Goal: Find specific page/section: Find specific page/section

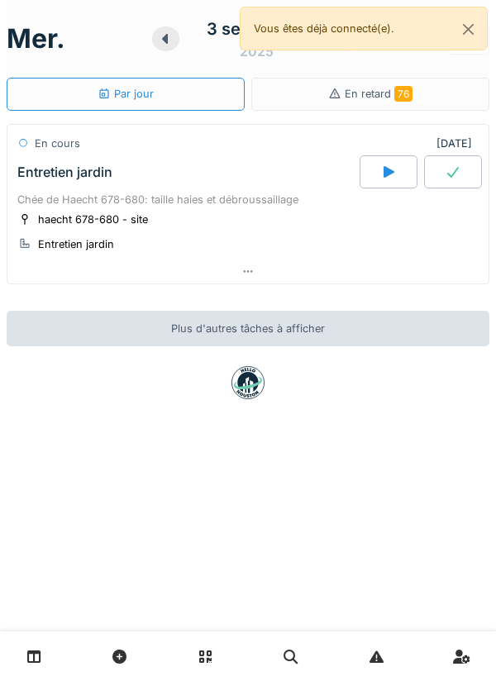
click at [260, 261] on div at bounding box center [247, 272] width 481 height 24
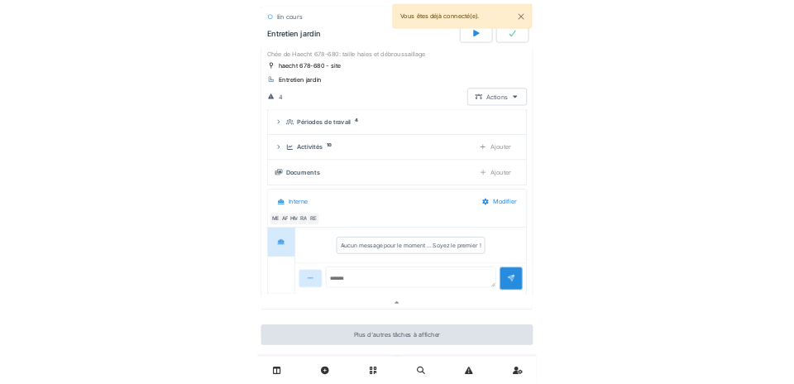
scroll to position [112, 0]
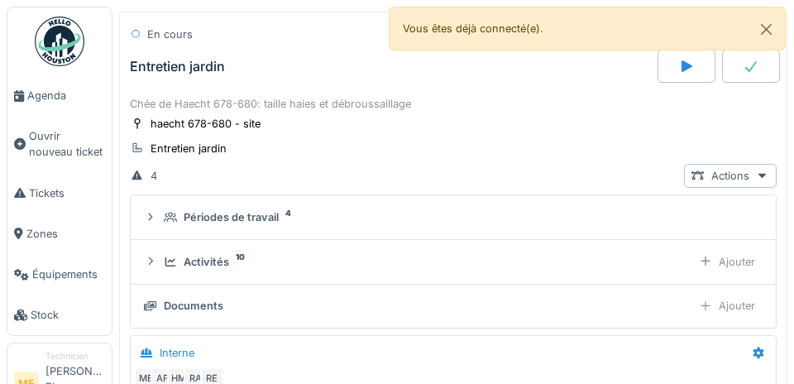
click at [45, 96] on span "Agenda" at bounding box center [66, 96] width 78 height 16
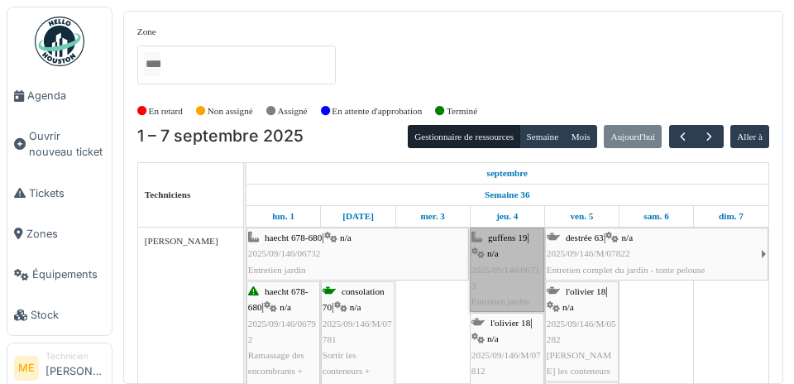
click at [504, 260] on link "guffens 19 | n/a 2025/09/146/06733 Entretien jardin" at bounding box center [507, 269] width 74 height 84
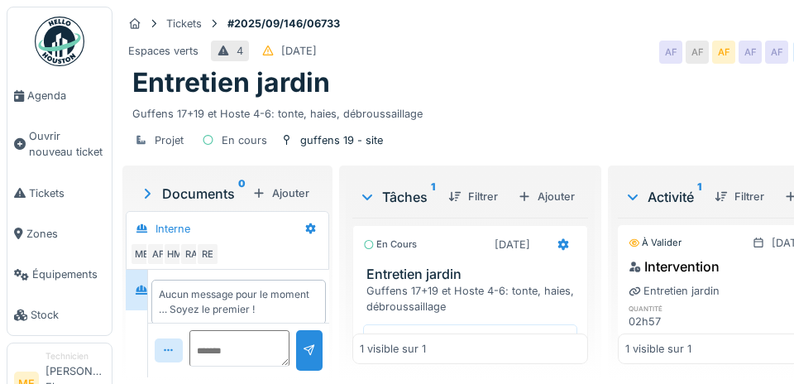
scroll to position [79, 0]
click at [44, 95] on span "Agenda" at bounding box center [66, 96] width 78 height 16
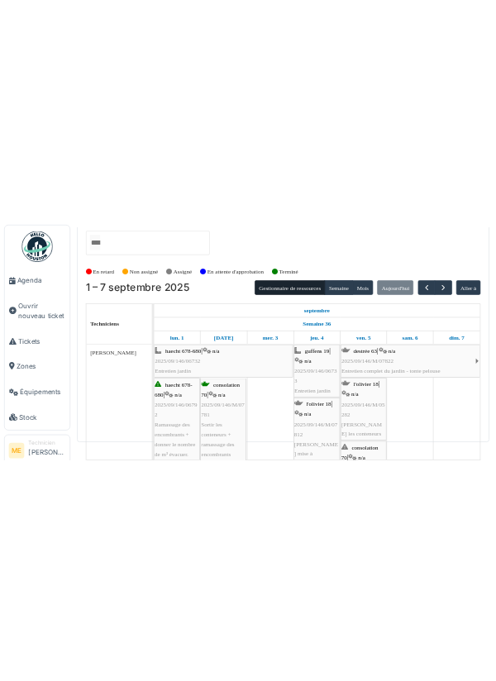
scroll to position [66, 0]
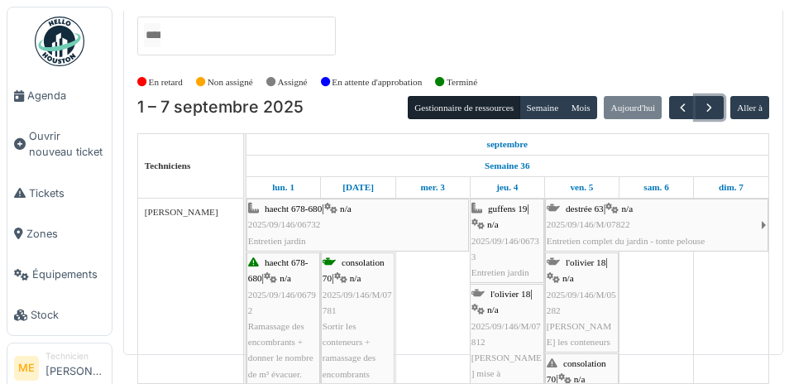
click at [712, 101] on span "button" at bounding box center [709, 108] width 14 height 14
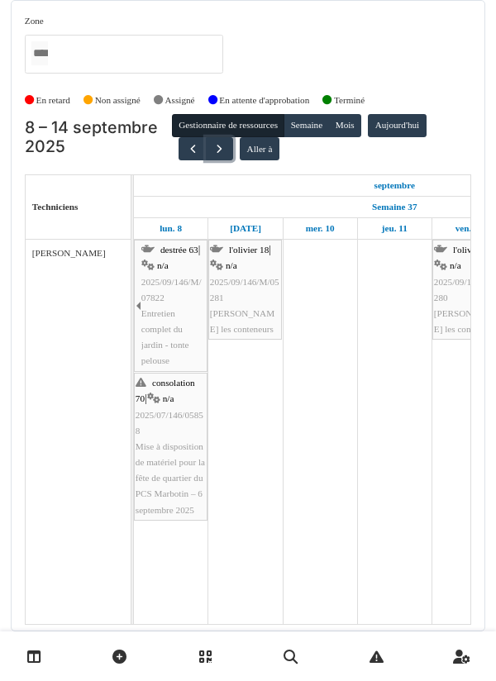
scroll to position [53, 0]
